Goal: Task Accomplishment & Management: Use online tool/utility

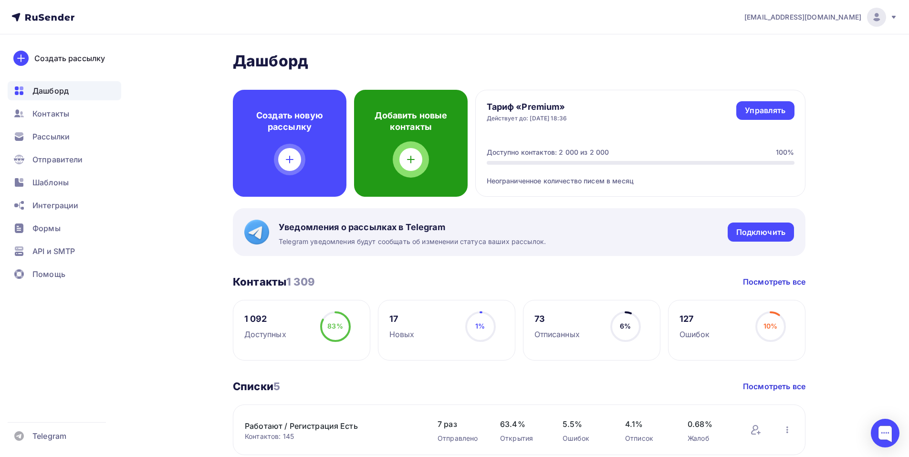
click at [397, 154] on div "Добавить новые контакты" at bounding box center [411, 143] width 114 height 107
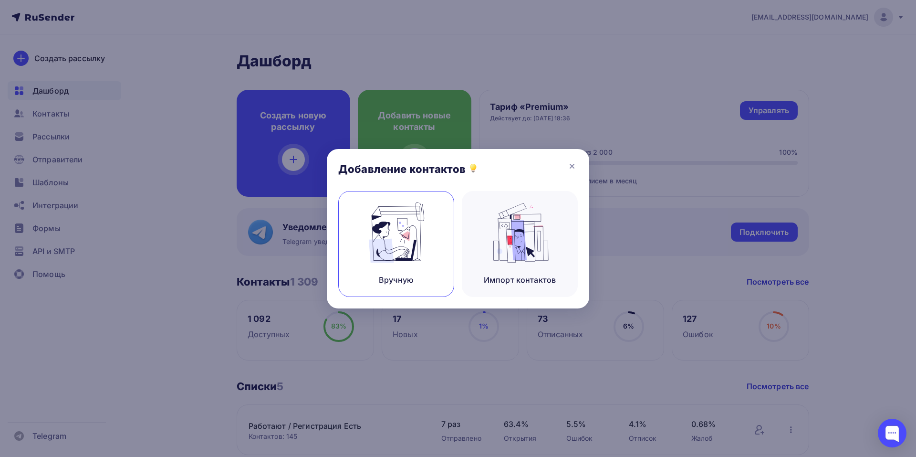
click at [381, 240] on img at bounding box center [396, 232] width 64 height 60
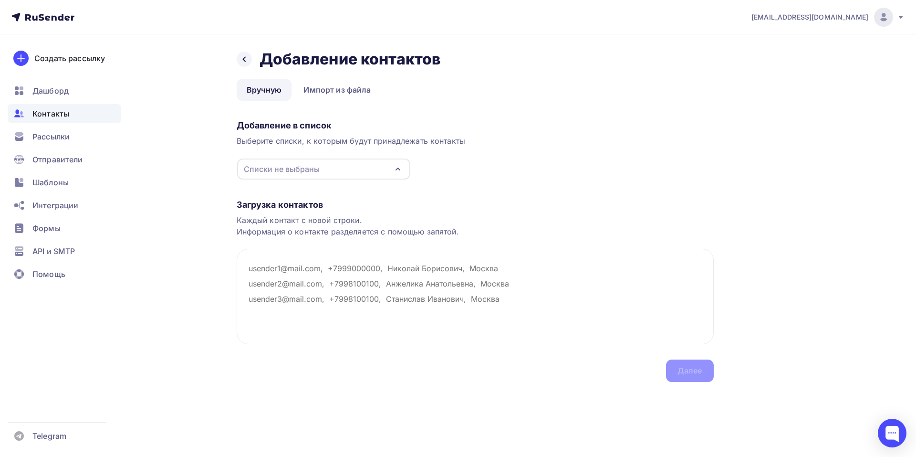
click at [399, 166] on icon "button" at bounding box center [397, 168] width 11 height 11
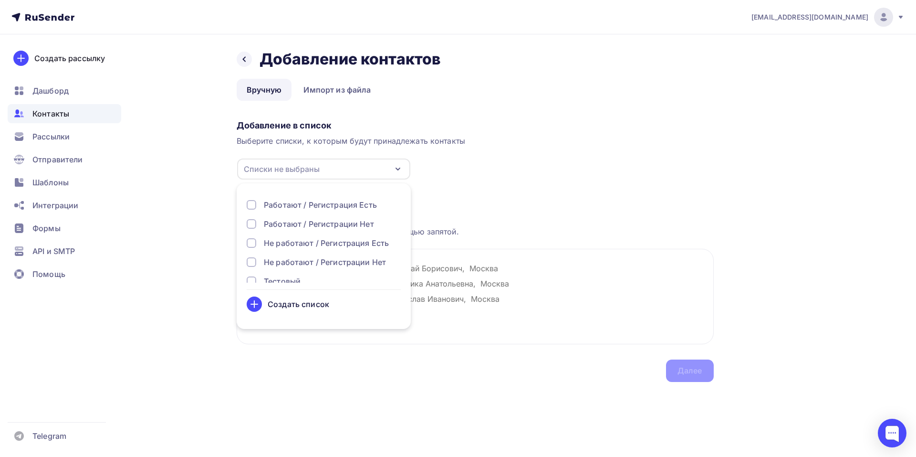
click at [311, 260] on div "Не работают / Регистрации Нет" at bounding box center [325, 261] width 122 height 11
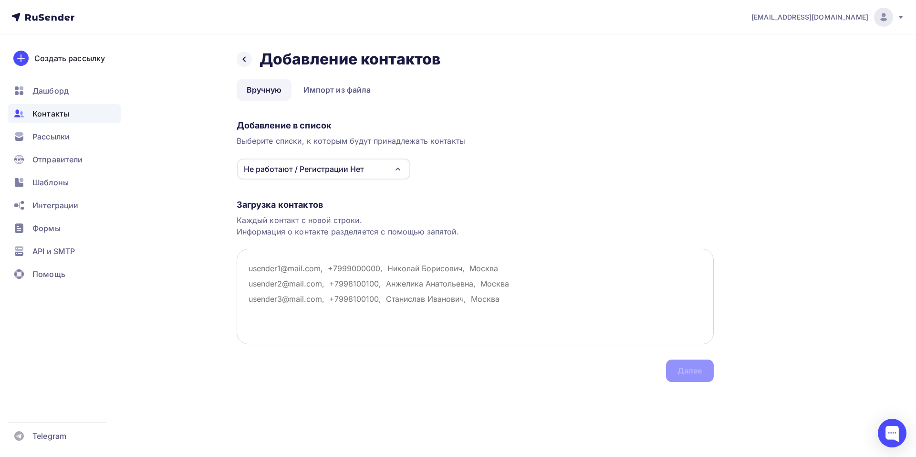
click at [476, 292] on textarea at bounding box center [475, 296] width 477 height 95
paste textarea "[PERSON_NAME] , [EMAIL_ADDRESS][DOMAIN_NAME]"
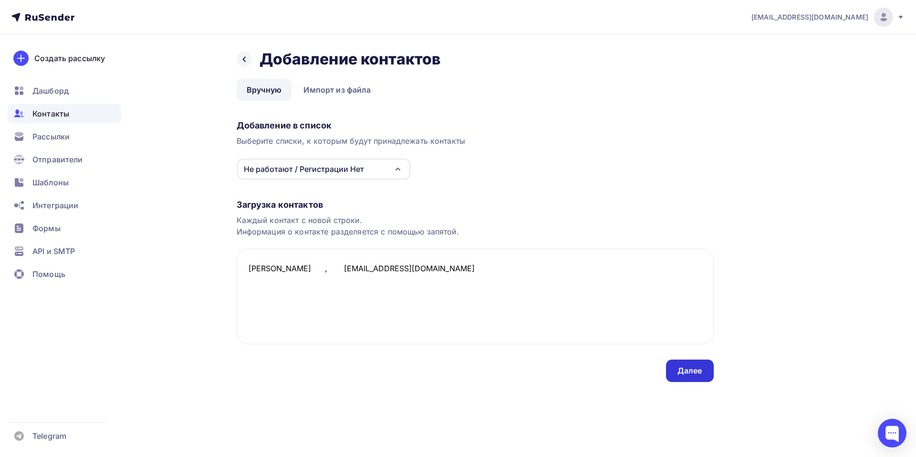
type textarea "[PERSON_NAME] , [EMAIL_ADDRESS][DOMAIN_NAME]"
click at [684, 367] on div "Далее" at bounding box center [689, 370] width 25 height 11
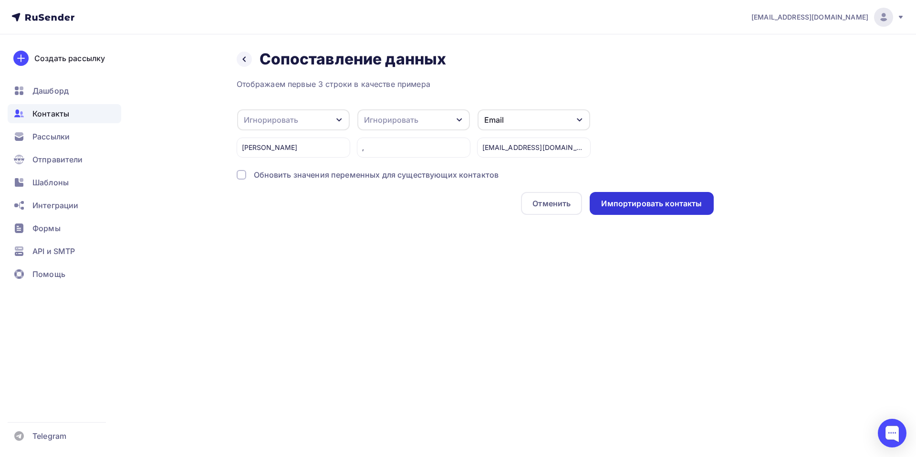
click at [664, 207] on div "Импортировать контакты" at bounding box center [651, 203] width 101 height 11
